Goal: Information Seeking & Learning: Learn about a topic

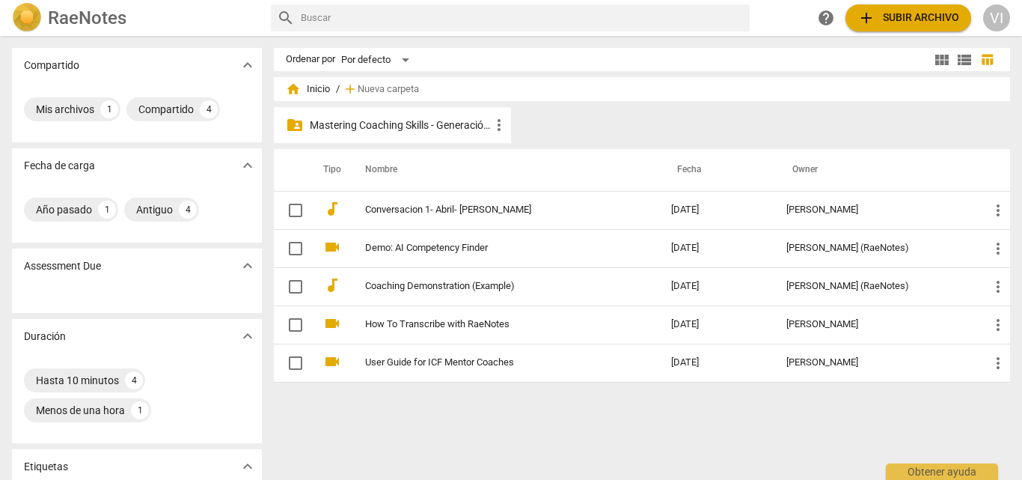
click at [459, 133] on div "folder_shared Mastering Coaching Skills - Generación 31 more_vert" at bounding box center [392, 125] width 237 height 36
click at [406, 119] on p "Mastering Coaching Skills - Generación 31" at bounding box center [400, 125] width 180 height 16
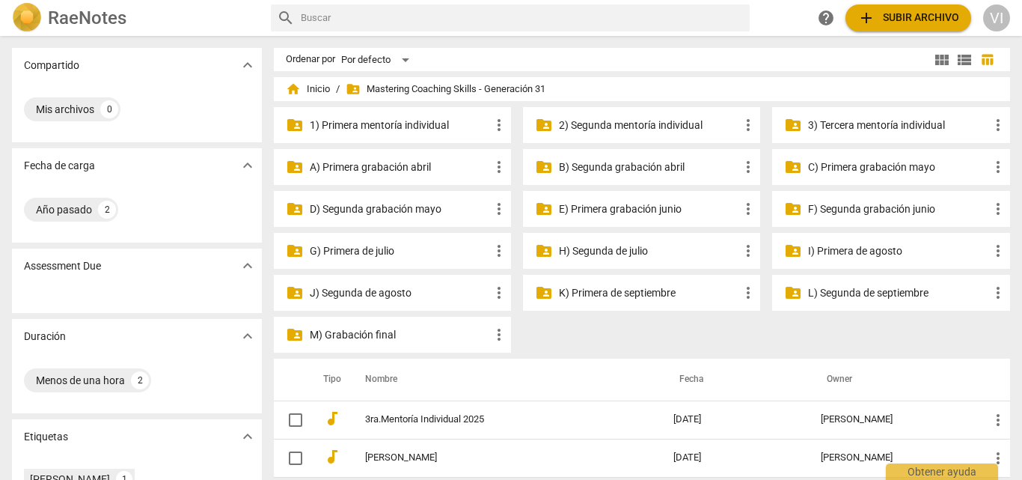
click at [416, 344] on div "folder_shared M) Grabación final more_vert" at bounding box center [392, 335] width 237 height 36
click at [429, 338] on p "M) Grabación final" at bounding box center [400, 335] width 180 height 16
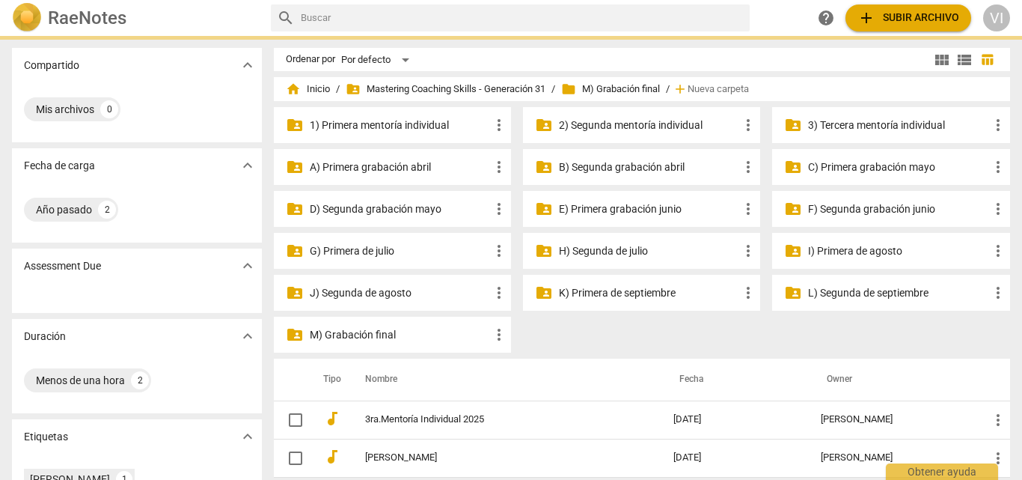
click at [429, 338] on p "M) Grabación final" at bounding box center [400, 335] width 180 height 16
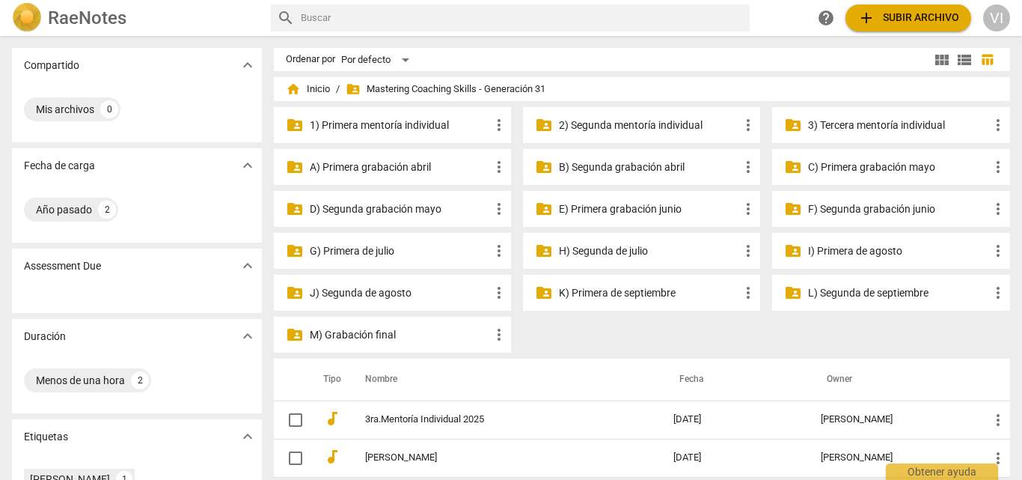
click at [853, 293] on p "L) Segunda de septiembre" at bounding box center [898, 293] width 180 height 16
click at [632, 293] on p "K) Primera de septiembre" at bounding box center [649, 293] width 180 height 16
click at [870, 292] on p "L) Segunda de septiembre" at bounding box center [898, 293] width 180 height 16
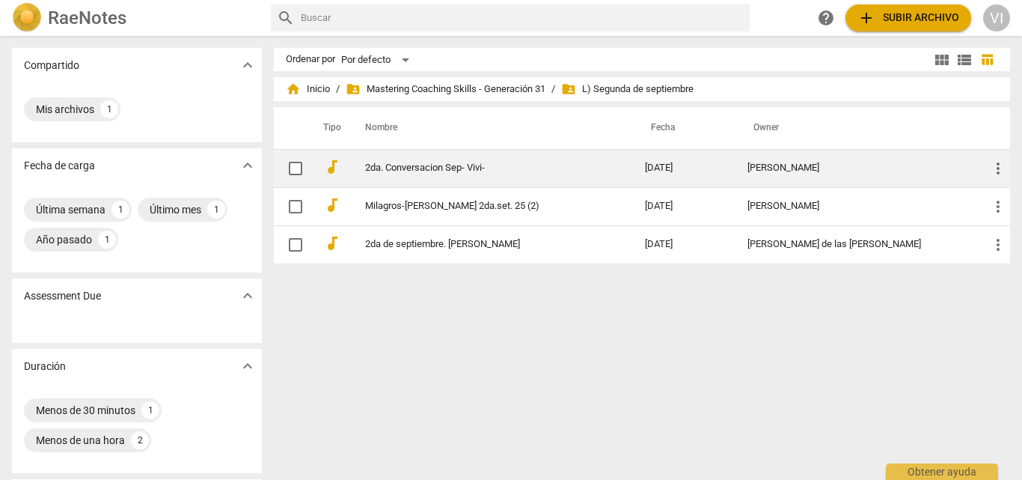
click at [476, 166] on link "2da. Conversacion Sep- Vivi-" at bounding box center [478, 167] width 227 height 11
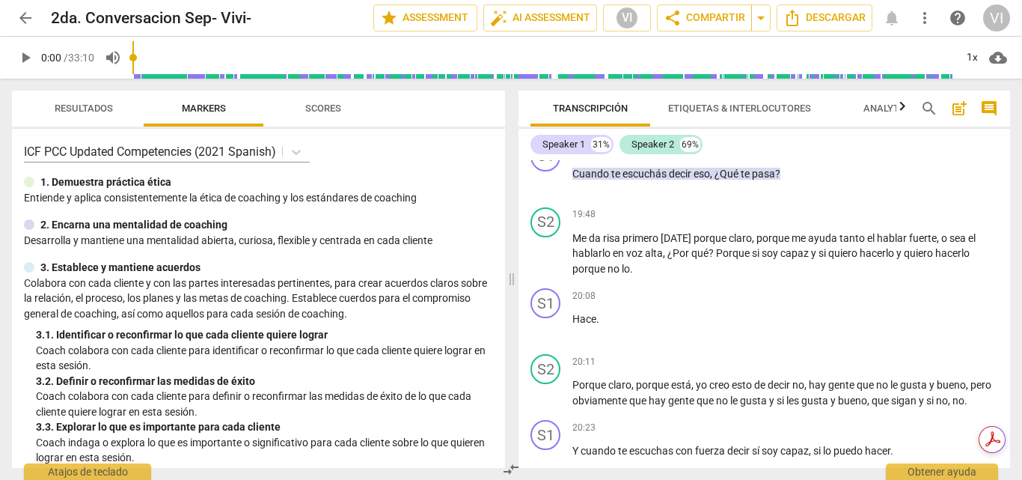
scroll to position [4565, 0]
